Goal: Transaction & Acquisition: Purchase product/service

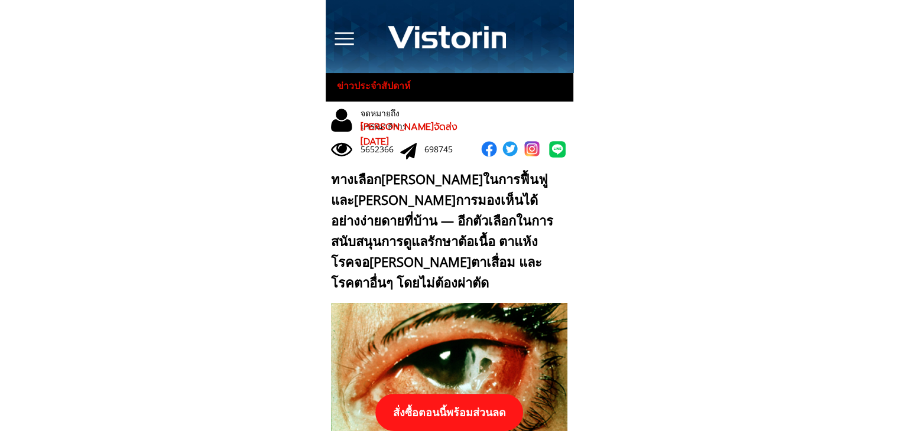
click at [468, 407] on p "สั่งซื้อตอนนี้พร้อมส่วนลด" at bounding box center [449, 412] width 148 height 37
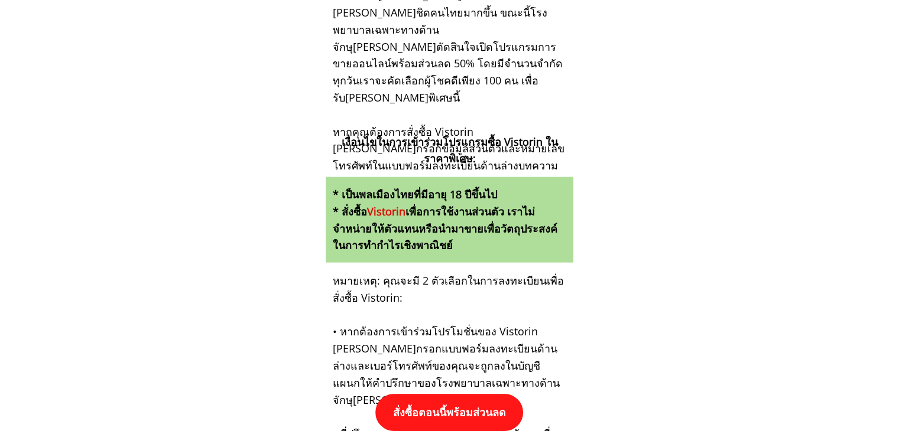
scroll to position [12274, 0]
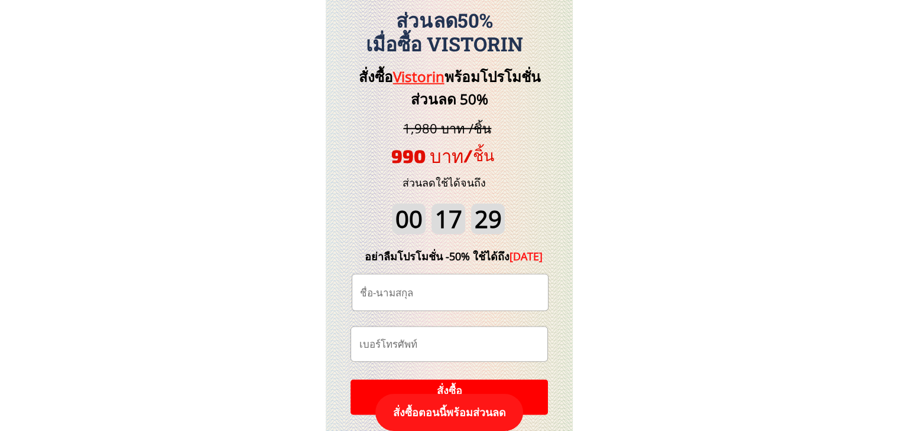
click at [460, 343] on input "tel" at bounding box center [449, 344] width 186 height 34
paste input "https://[DOMAIN_NAME]/3P89kz?fbclid={fbclid}&utm_campaign={{[DOMAIN_NAME]}}&utm…"
type input "https://[DOMAIN_NAME]/3P89kz?fbclid={fbclid}&utm_campaign={{[DOMAIN_NAME]}}&utm…"
paste input "0998339431"
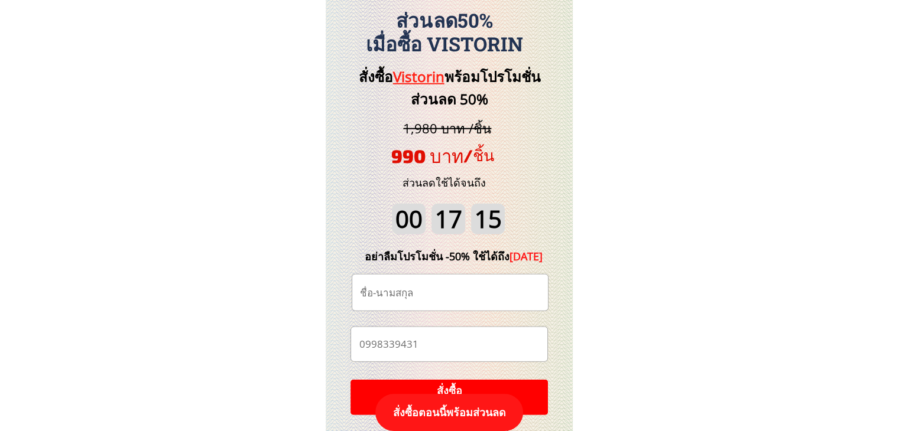
type input "0998339431"
click at [413, 293] on input "text" at bounding box center [450, 293] width 186 height 36
paste input "[PERSON_NAME]"
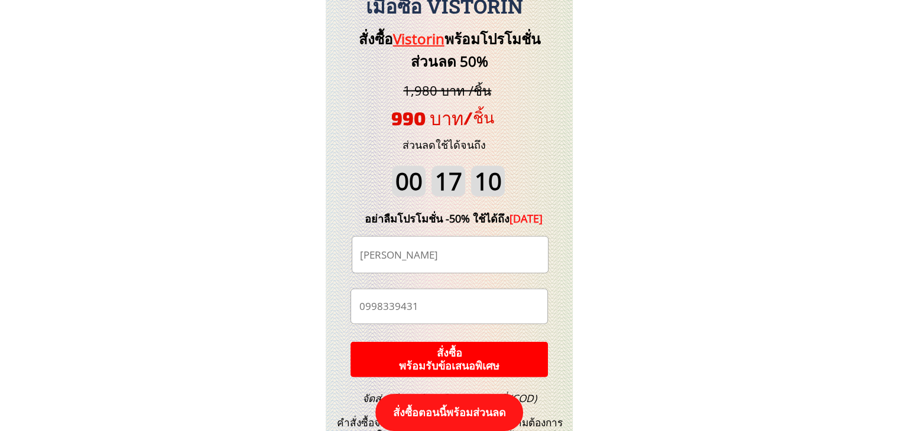
scroll to position [12334, 0]
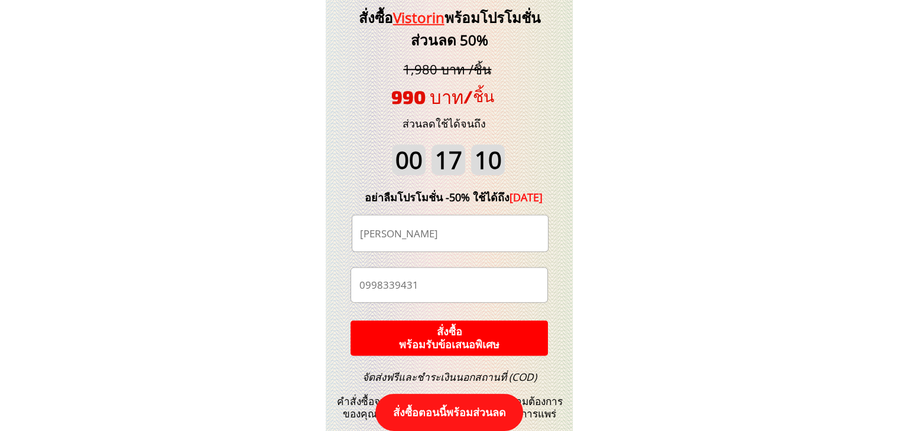
type input "[PERSON_NAME]"
click at [460, 336] on p "สั่งซื้อ พร้อมรับข้อเสนอพิเศษ" at bounding box center [449, 338] width 198 height 35
